Goal: Task Accomplishment & Management: Manage account settings

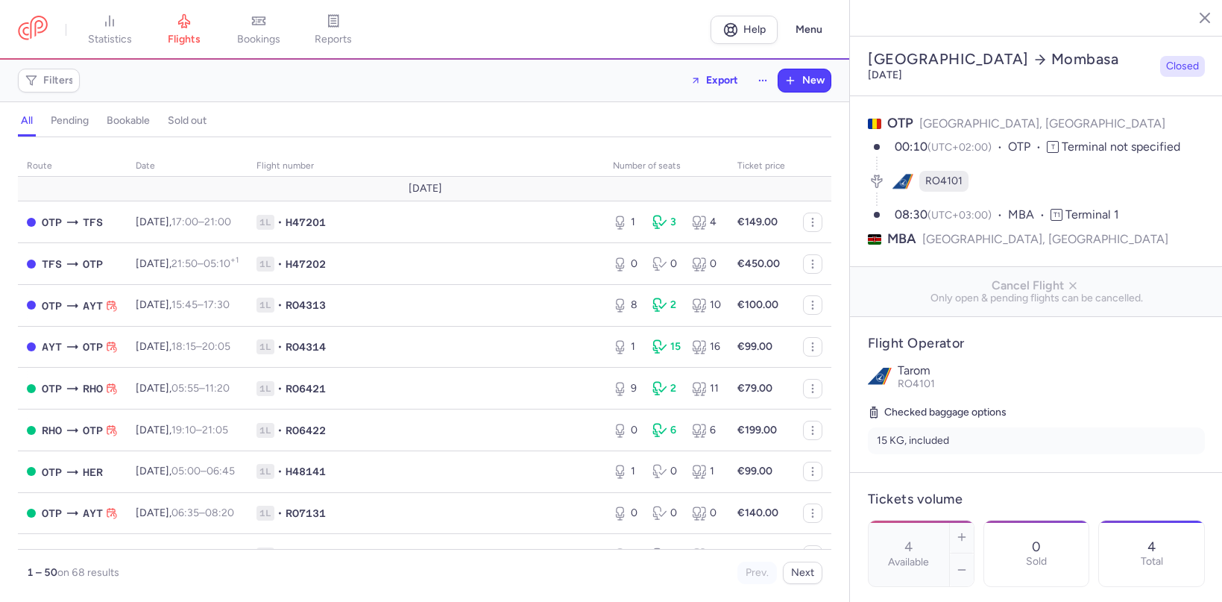
select select "hours"
click at [265, 37] on span "bookings" at bounding box center [258, 39] width 43 height 13
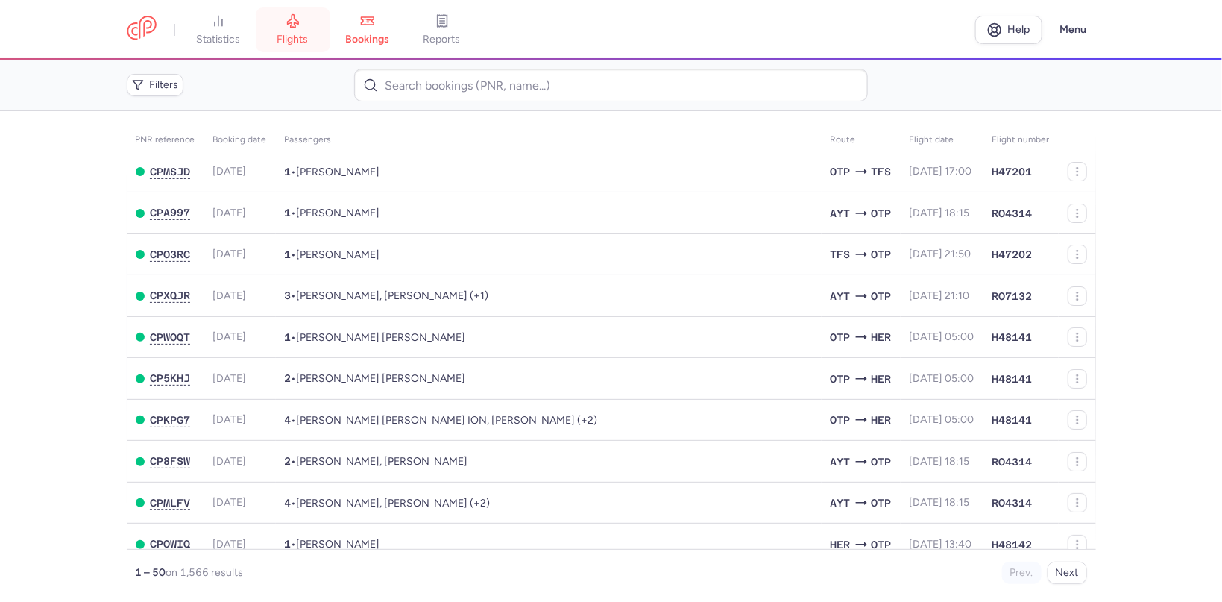
click at [289, 22] on icon at bounding box center [293, 20] width 15 height 15
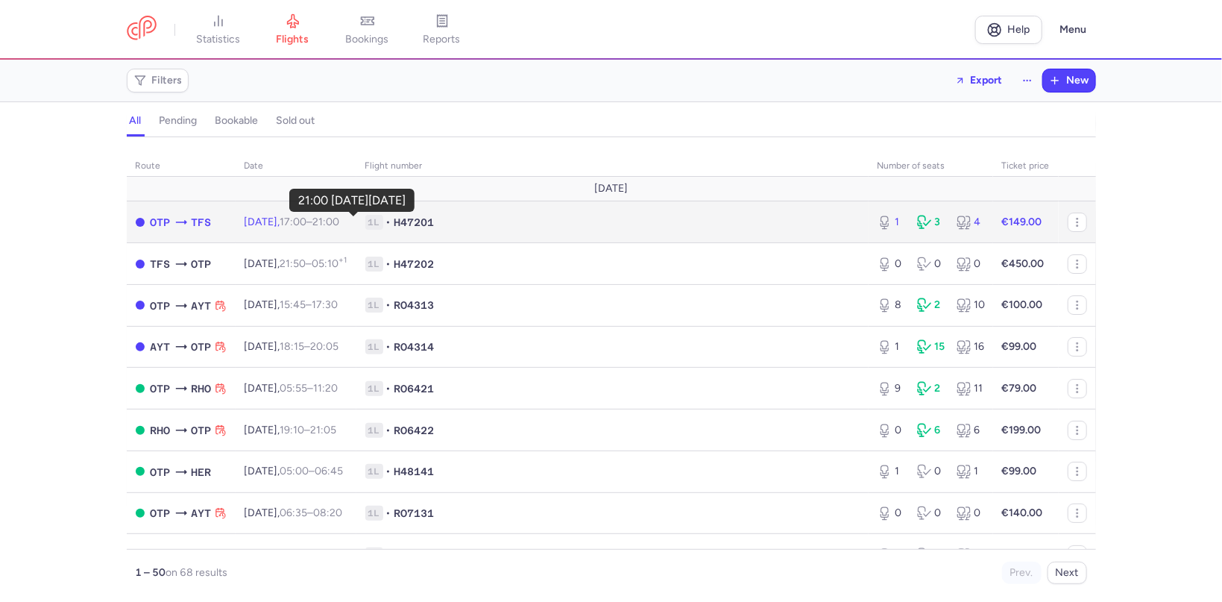
click at [340, 223] on time "21:00 +0" at bounding box center [326, 222] width 27 height 13
select select "hours"
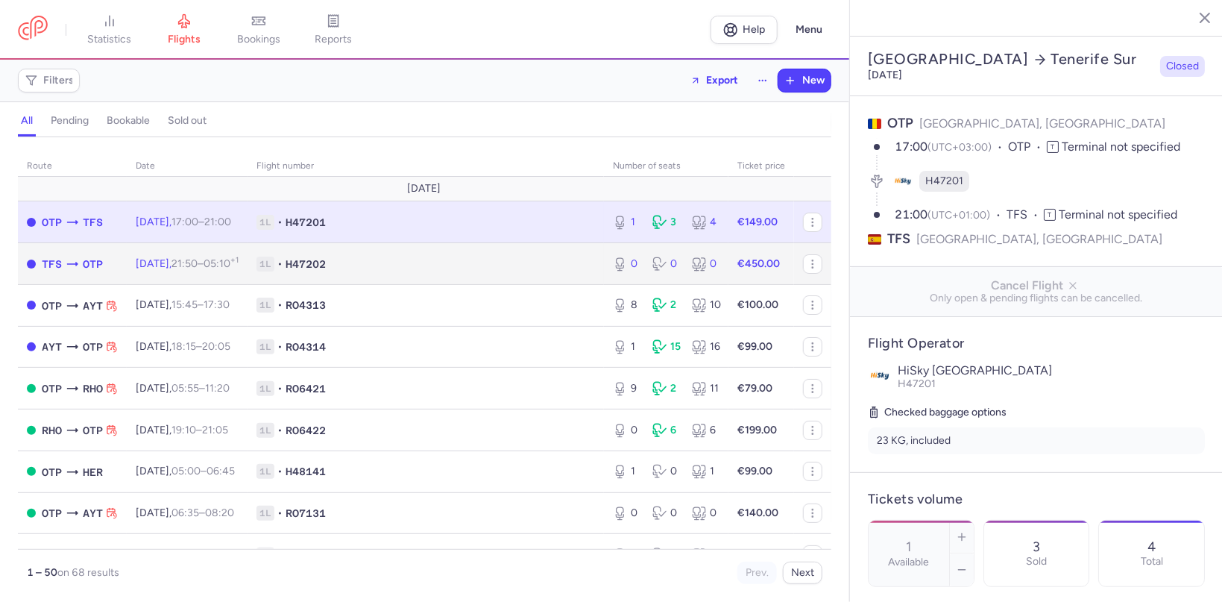
click at [248, 263] on td "[DATE] 21:50 – 05:10 +1" at bounding box center [187, 264] width 121 height 42
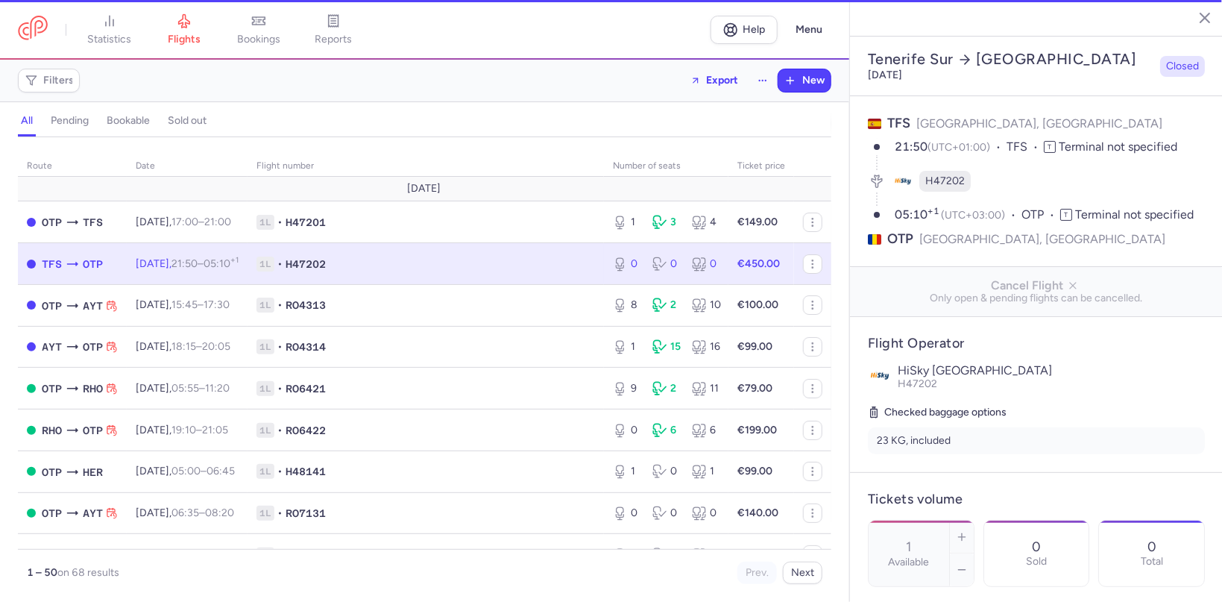
type input "0"
type input "2"
select select "days"
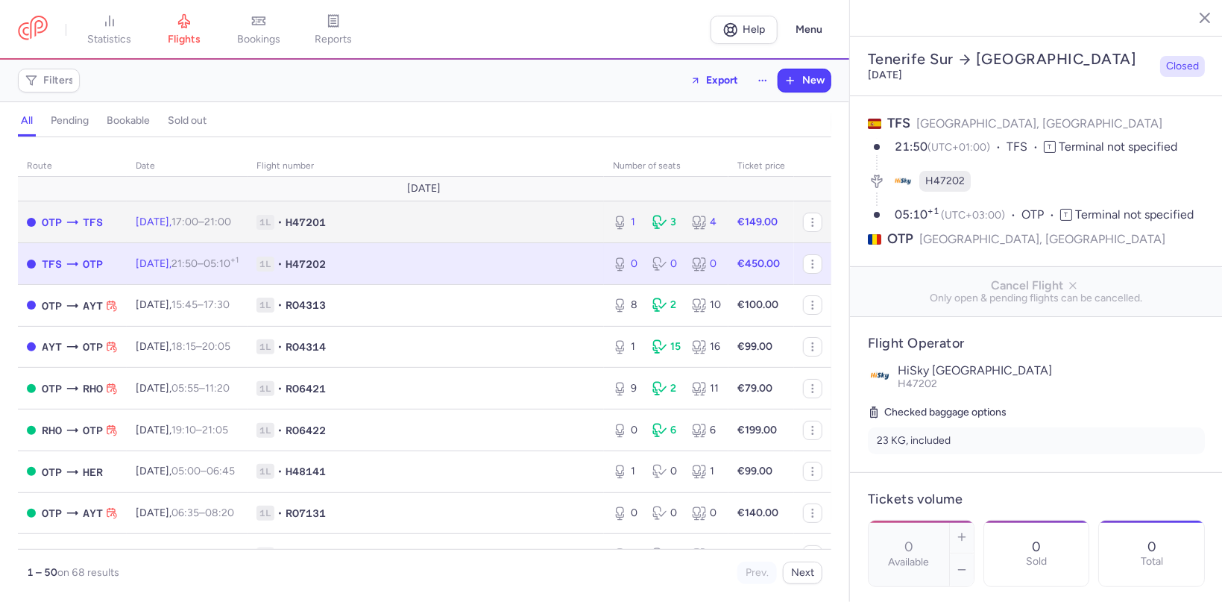
click at [248, 215] on td "[DATE] 17:00 – 21:00 +0" at bounding box center [187, 222] width 121 height 42
type input "1"
type input "8"
select select "hours"
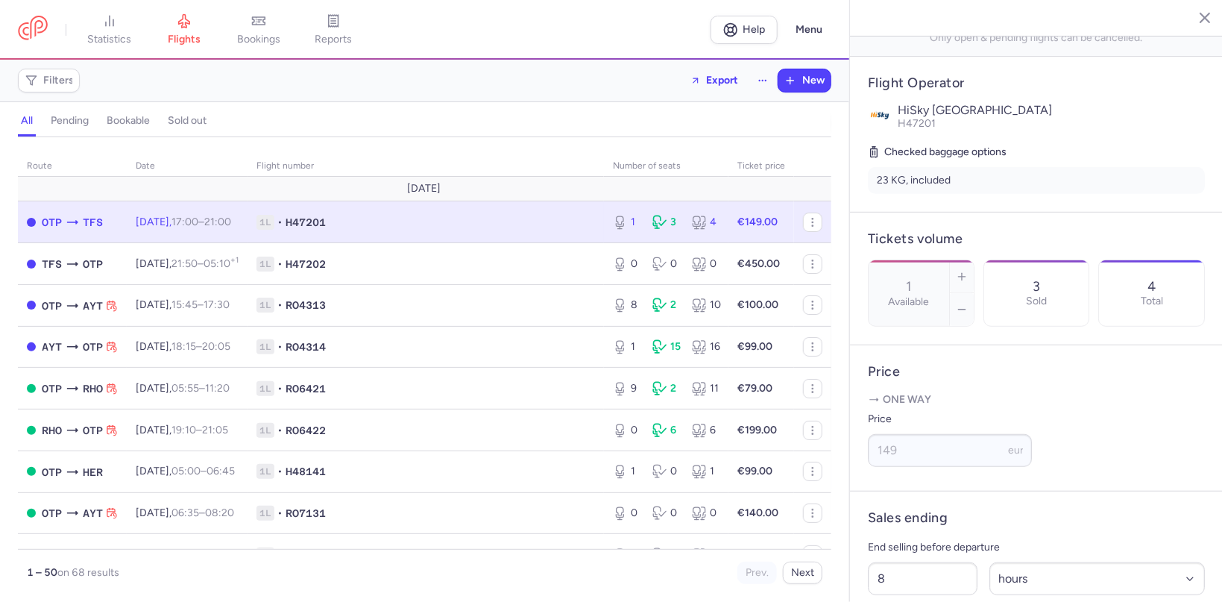
scroll to position [435, 0]
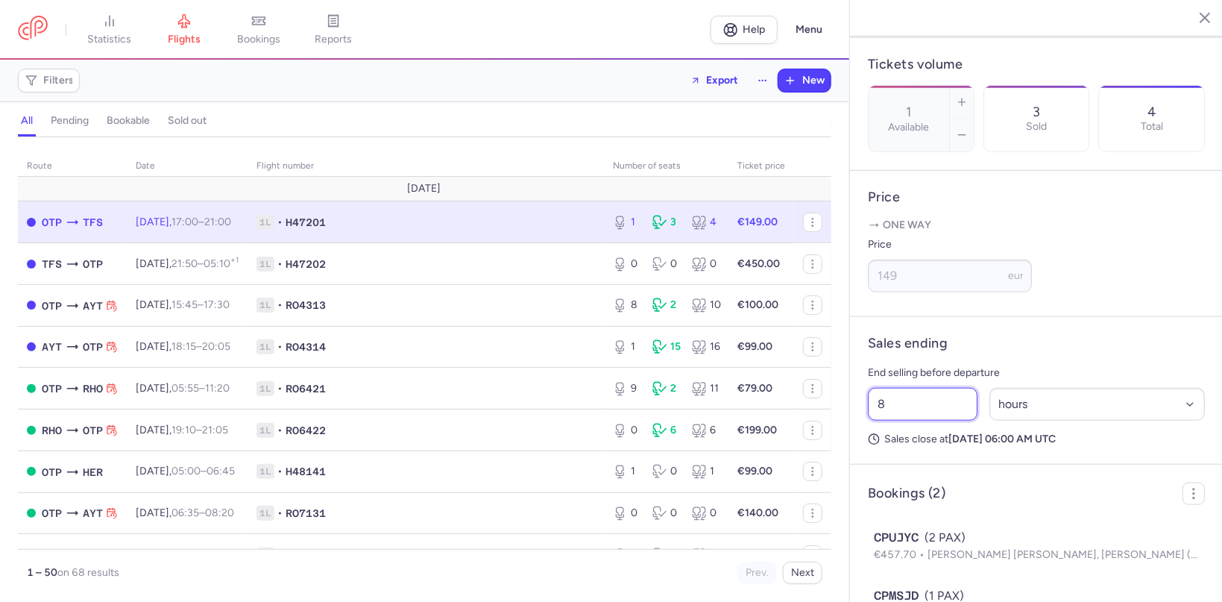
drag, startPoint x: 914, startPoint y: 368, endPoint x: 852, endPoint y: 363, distance: 62.8
click at [868, 388] on input "8" at bounding box center [923, 404] width 110 height 33
type input "4"
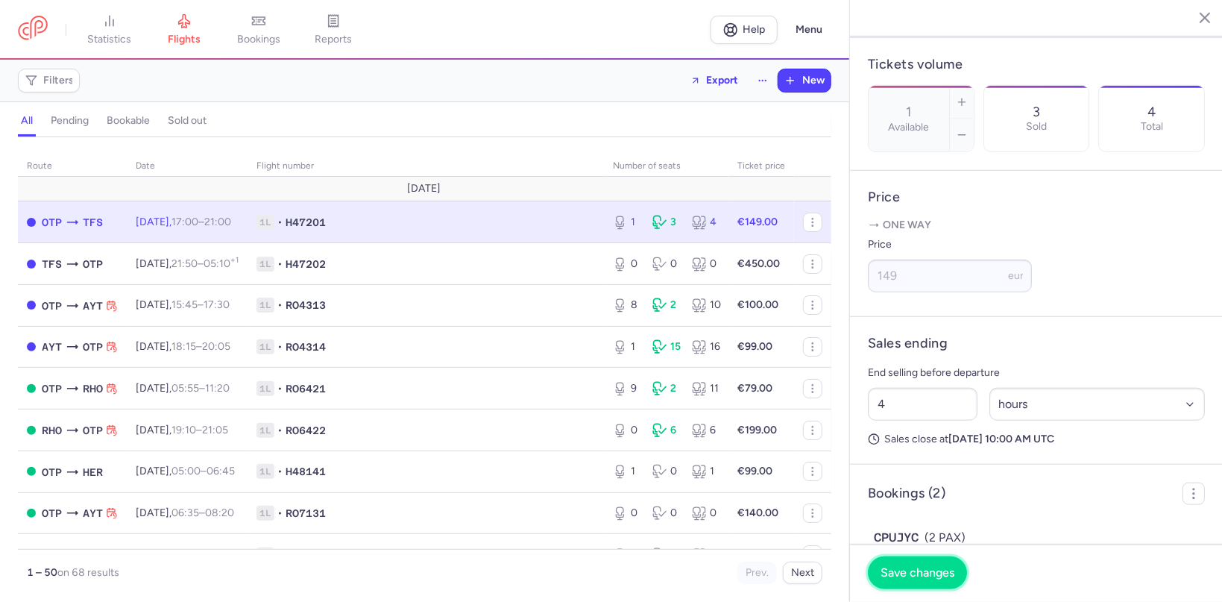
click at [944, 578] on span "Save changes" at bounding box center [918, 572] width 74 height 13
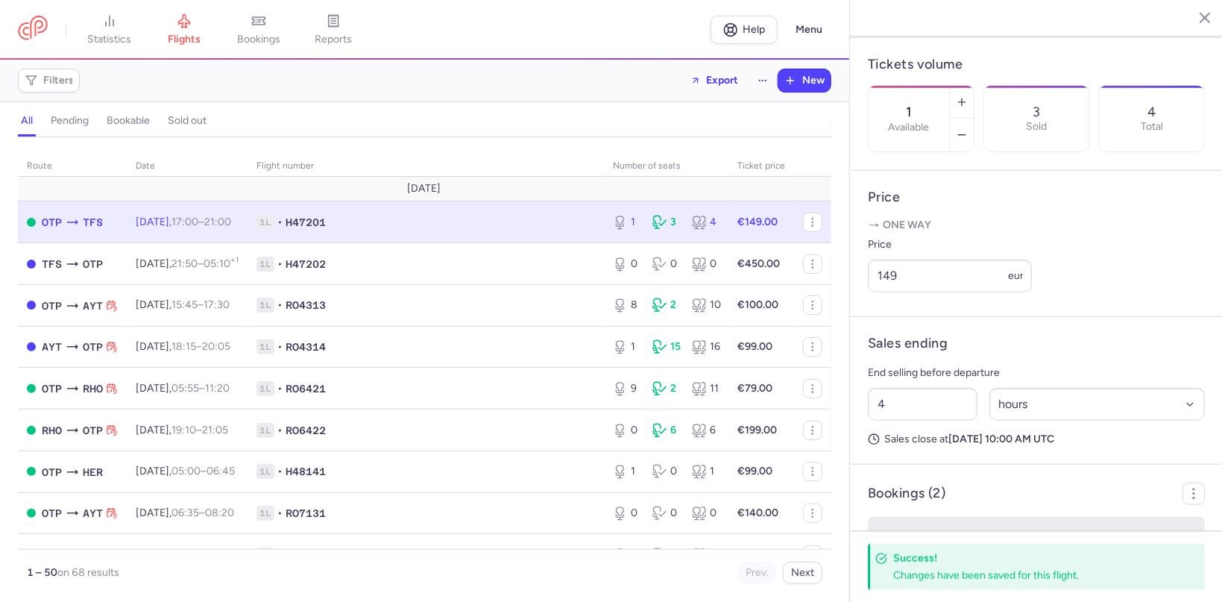
scroll to position [518, 0]
